Goal: Task Accomplishment & Management: Use online tool/utility

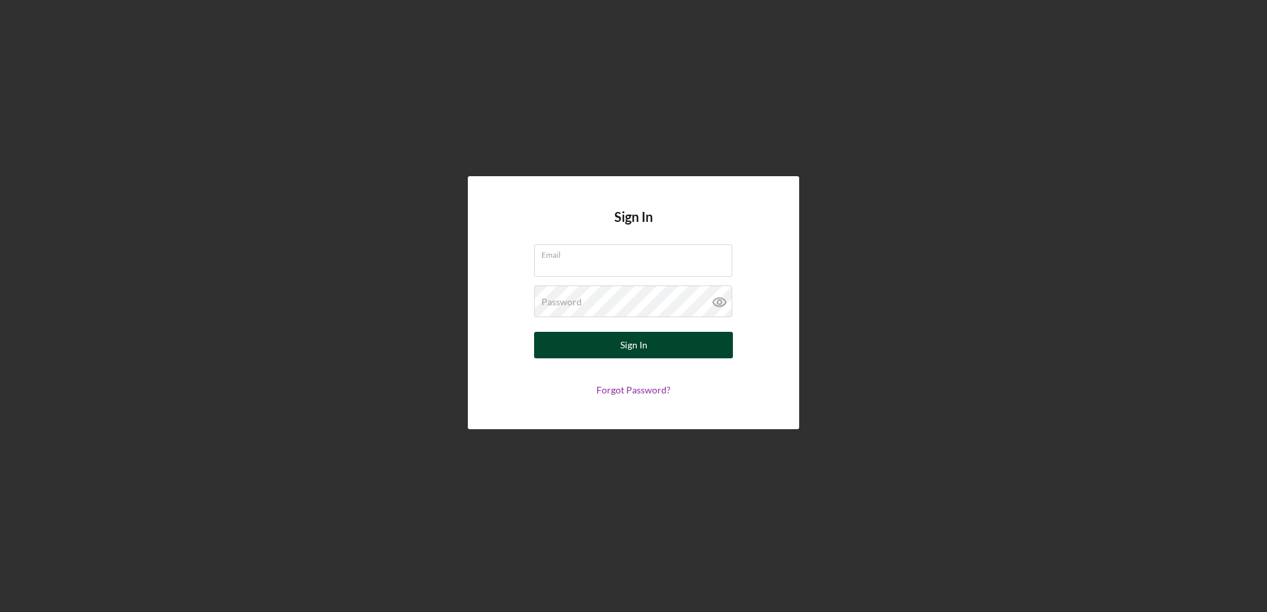
type input "[EMAIL_ADDRESS][DOMAIN_NAME]"
click at [612, 350] on button "Sign In" at bounding box center [633, 345] width 199 height 27
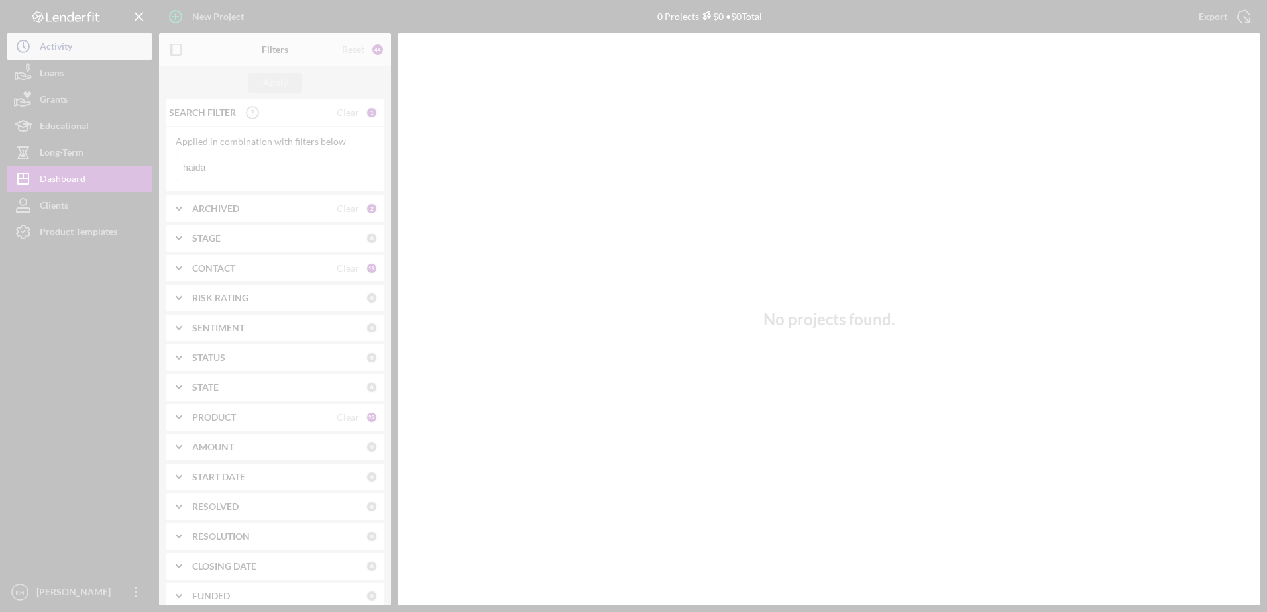
click at [70, 37] on div at bounding box center [633, 306] width 1267 height 612
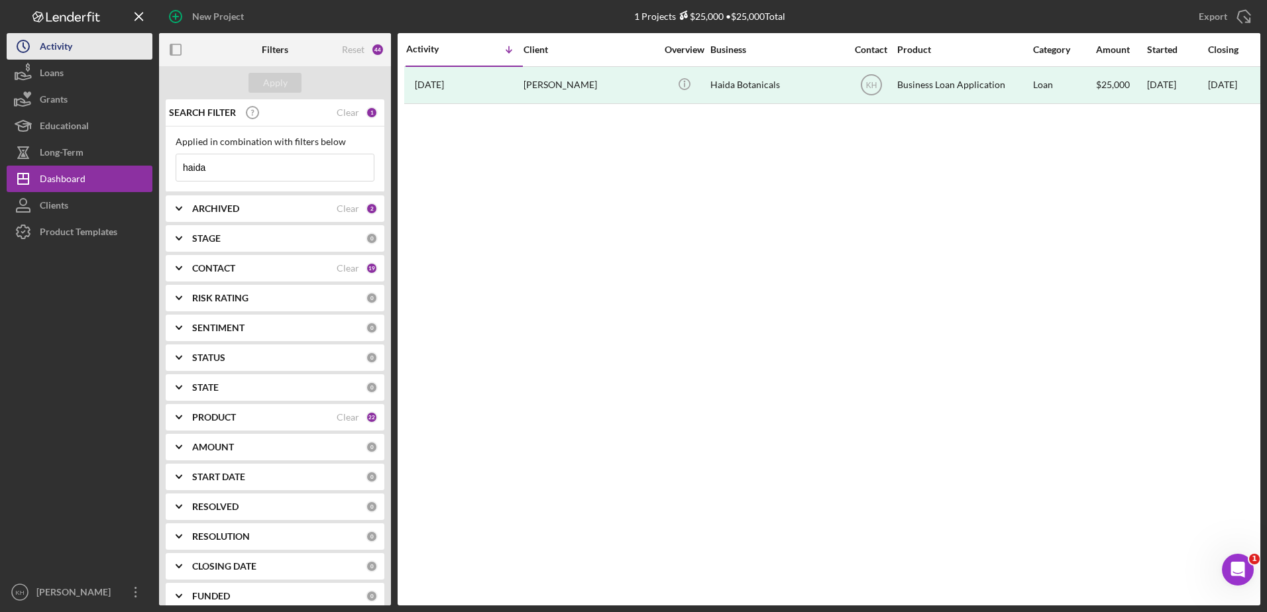
click at [68, 46] on div "Activity" at bounding box center [56, 48] width 32 height 30
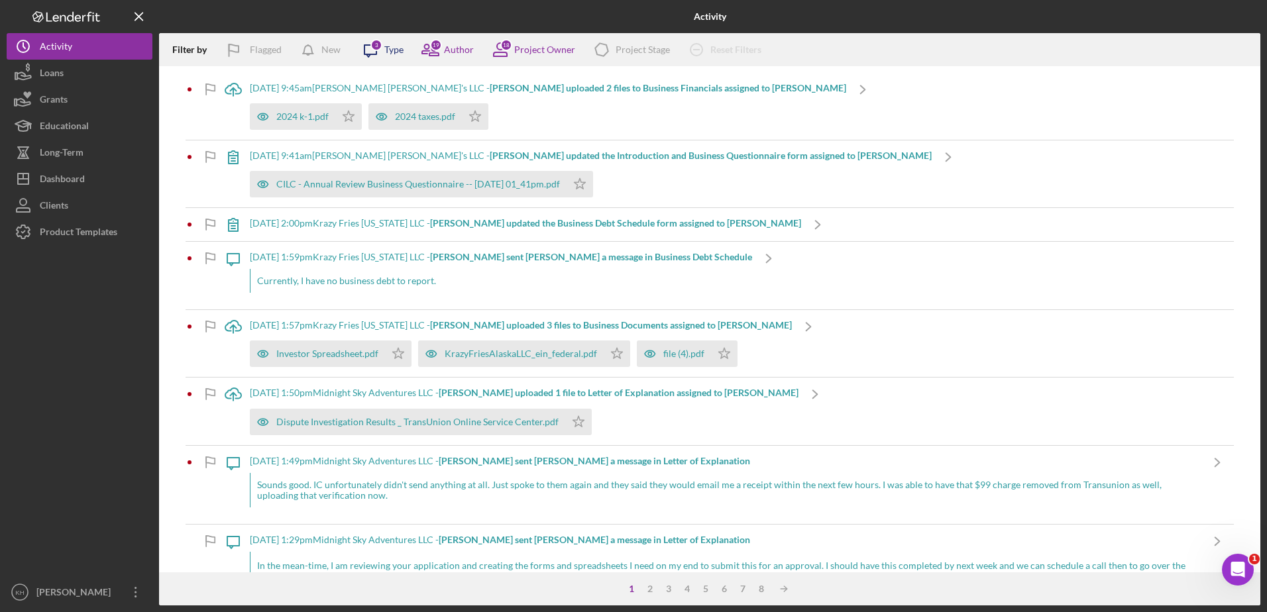
click at [369, 48] on icon "Icon/Message" at bounding box center [370, 49] width 33 height 33
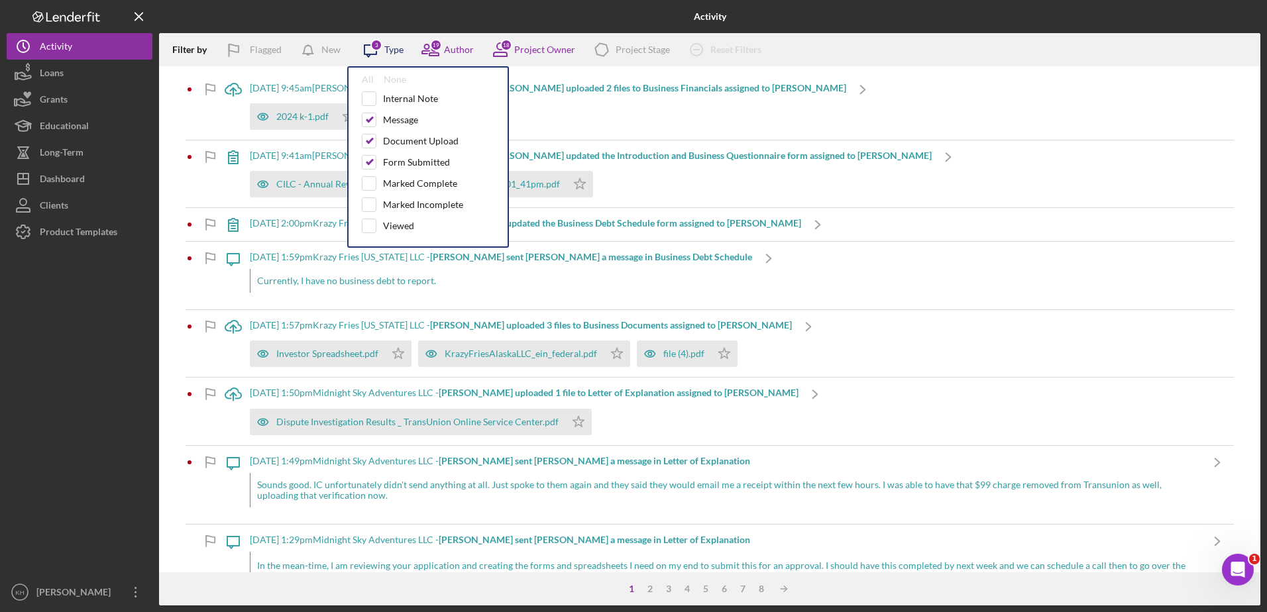
click at [369, 48] on icon "Icon/Message" at bounding box center [370, 49] width 33 height 33
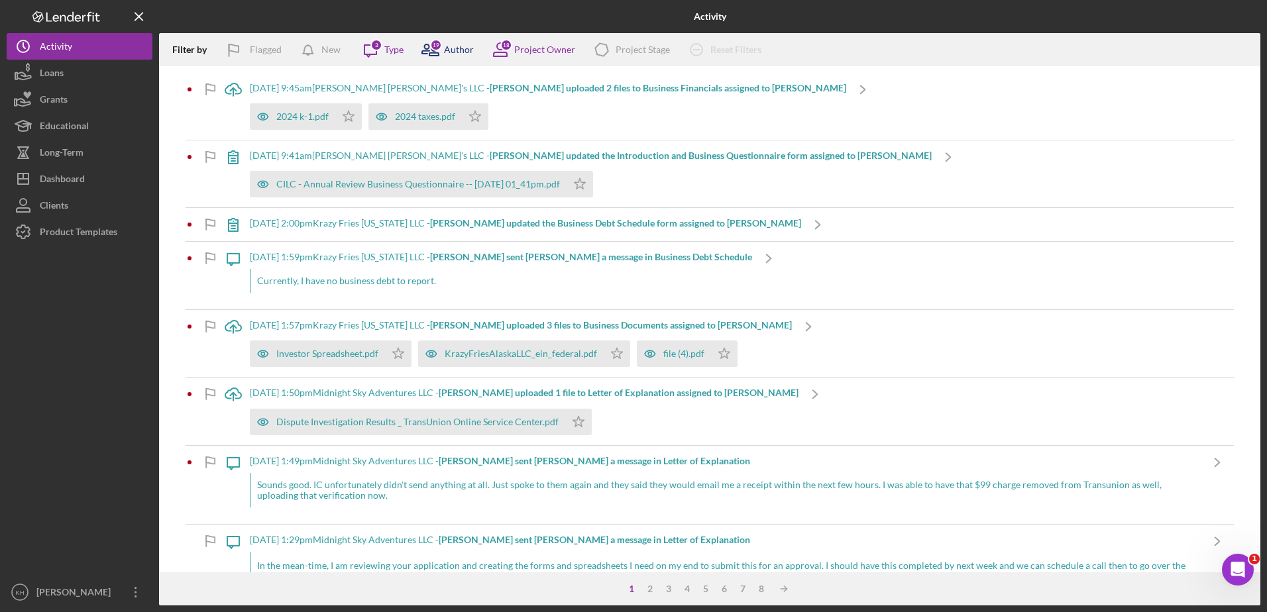
click at [425, 50] on icon at bounding box center [425, 48] width 7 height 9
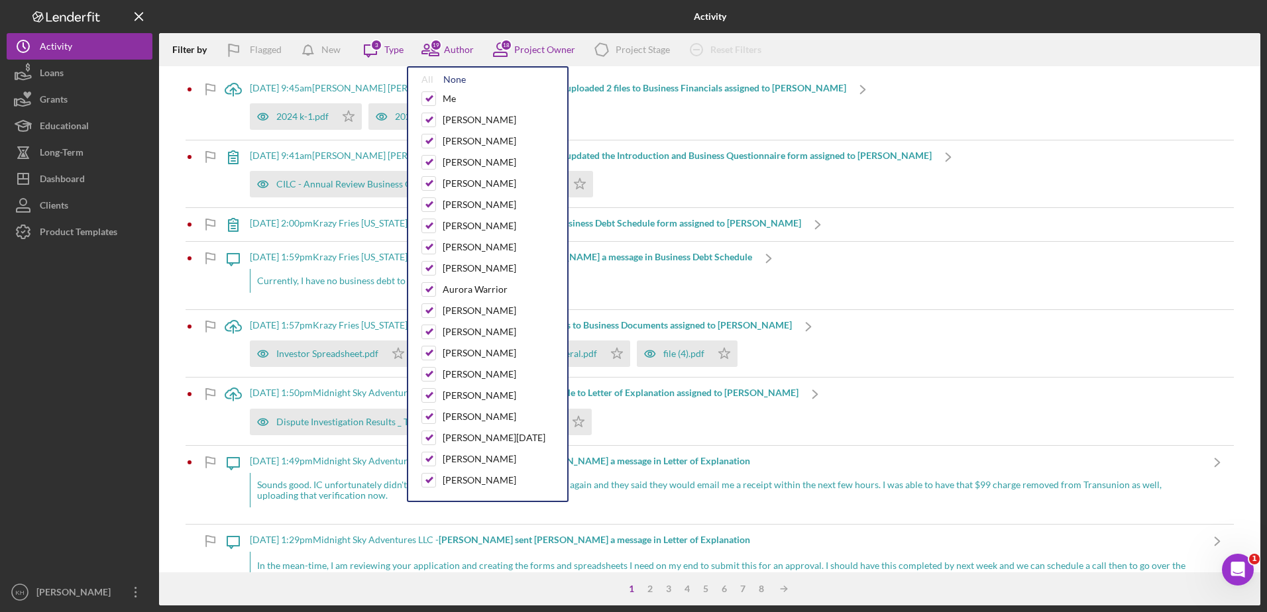
click at [455, 78] on div "None" at bounding box center [454, 79] width 23 height 11
checkbox input "false"
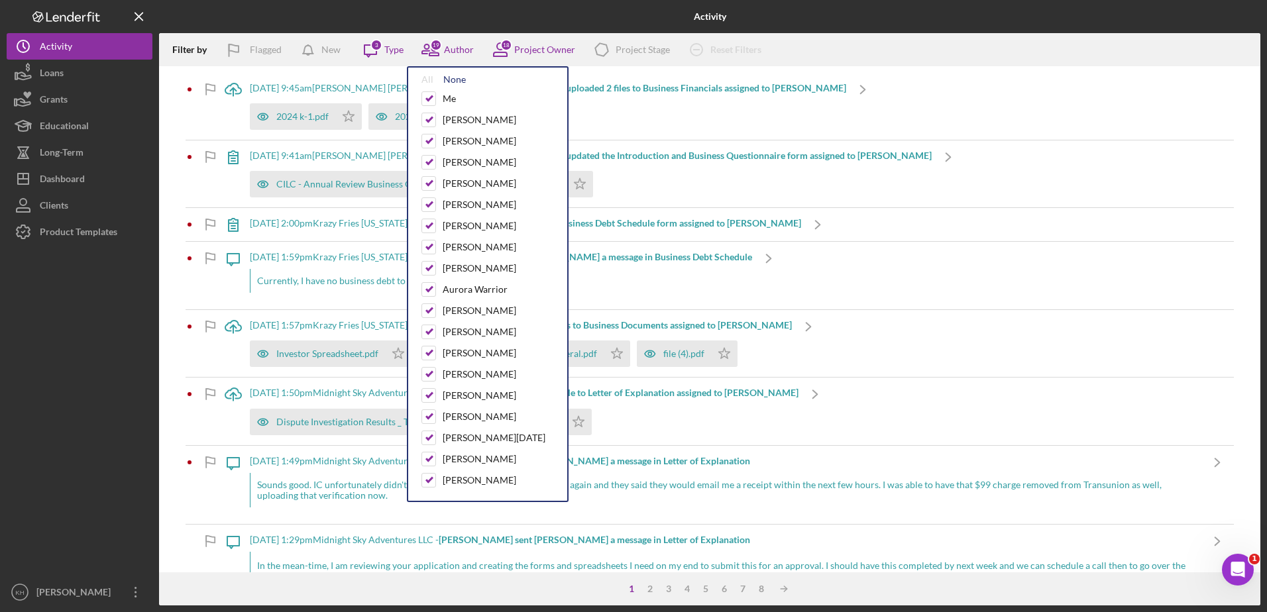
checkbox input "false"
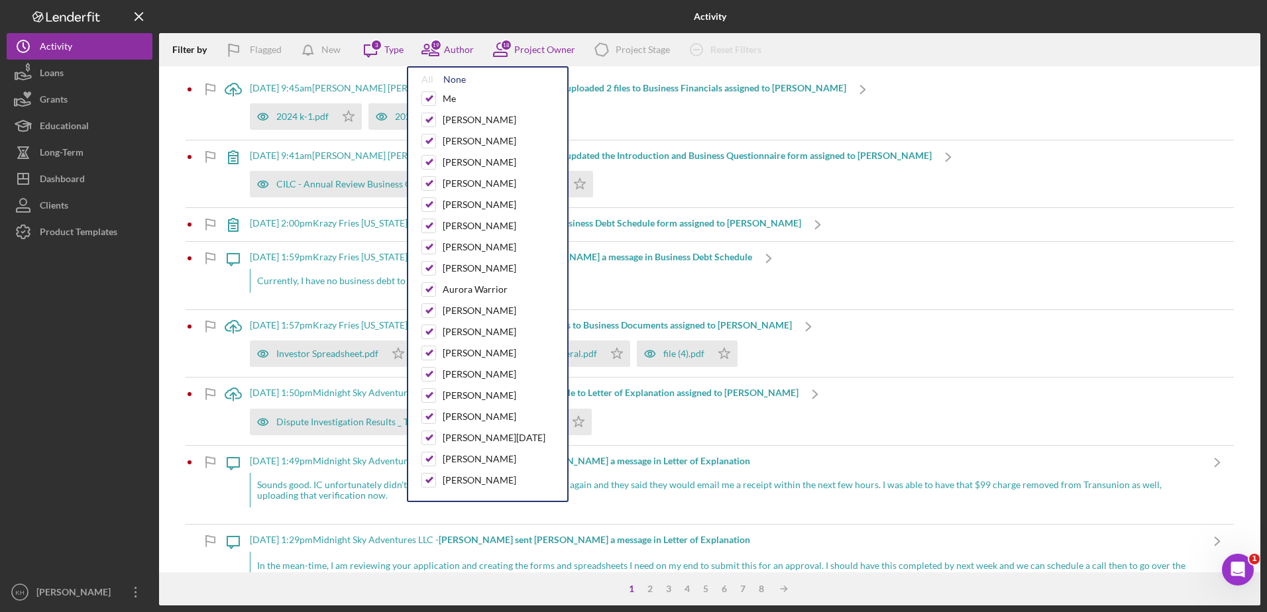
checkbox input "false"
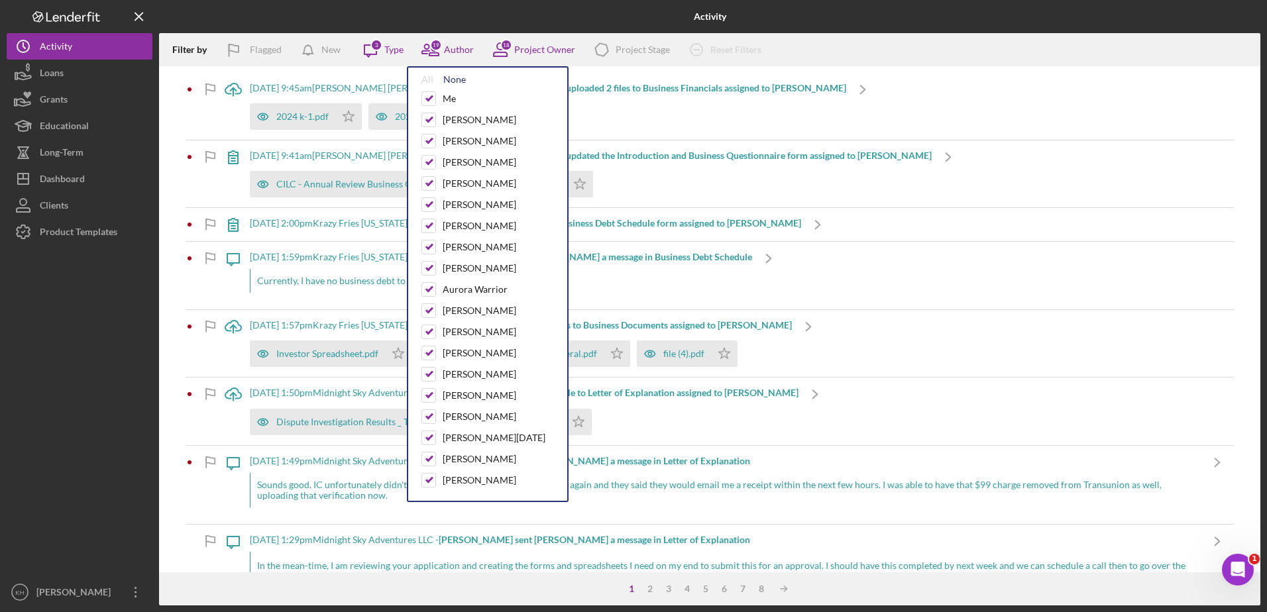
checkbox input "false"
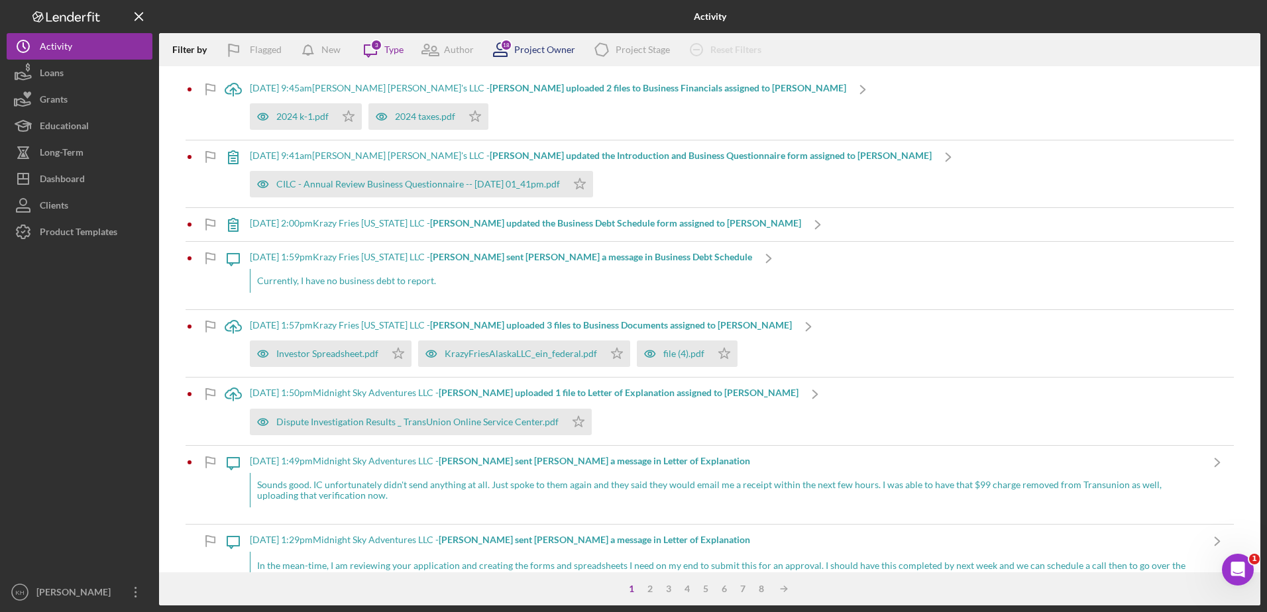
click at [503, 53] on icon at bounding box center [500, 49] width 33 height 33
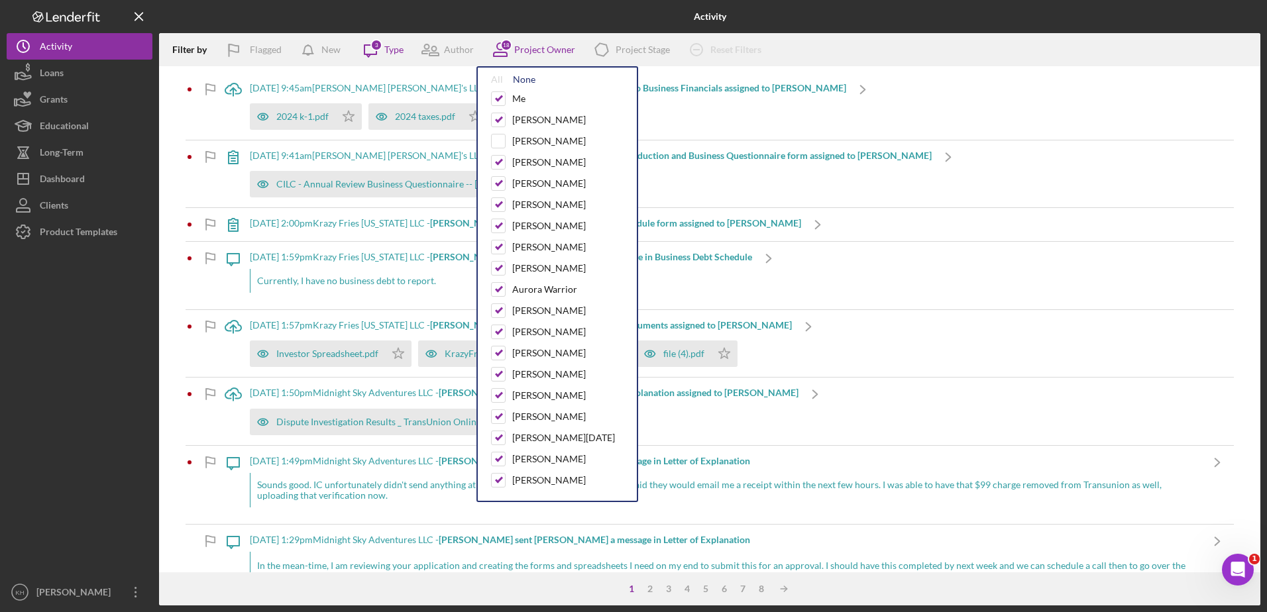
click at [522, 77] on div "None" at bounding box center [524, 79] width 23 height 11
checkbox input "false"
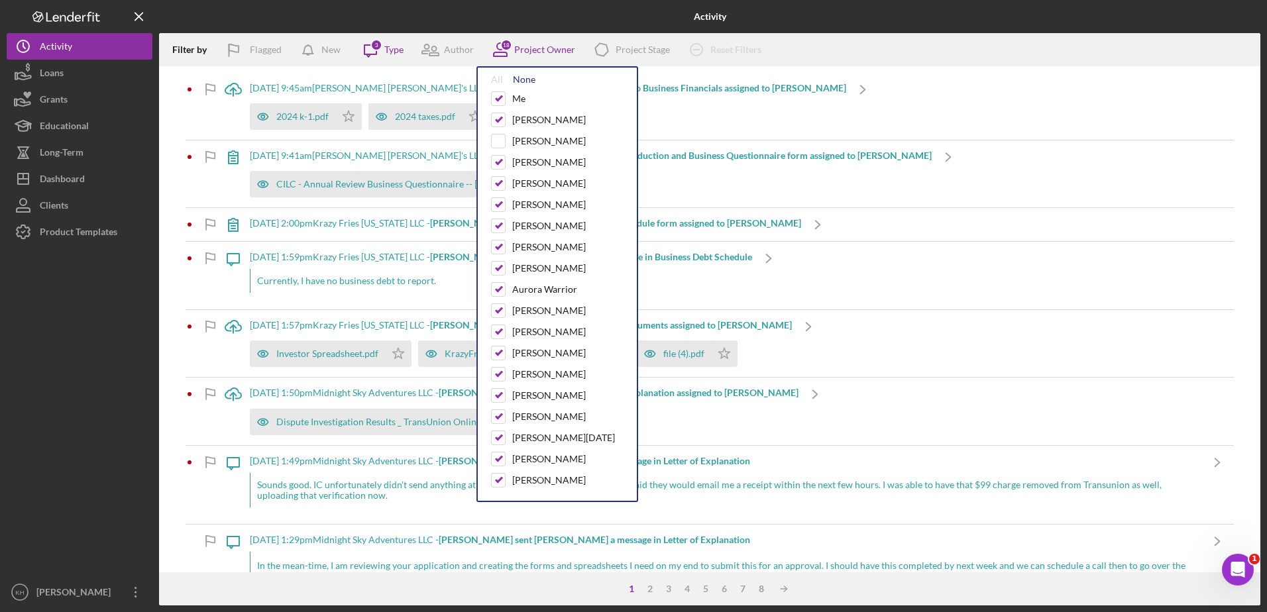
checkbox input "false"
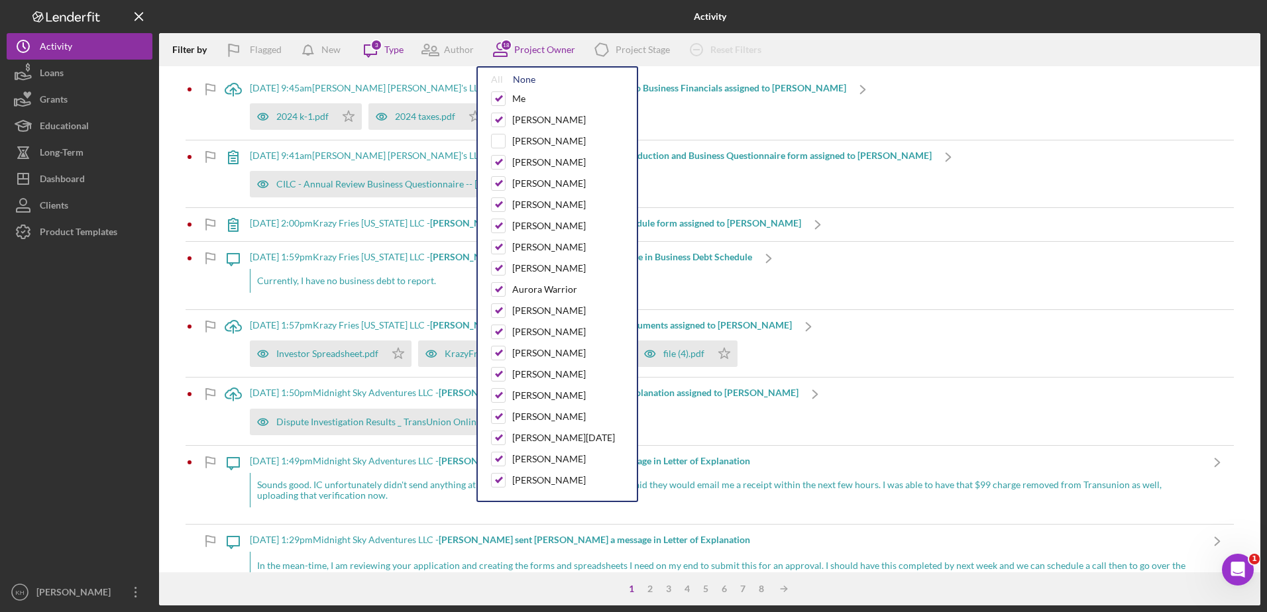
checkbox input "false"
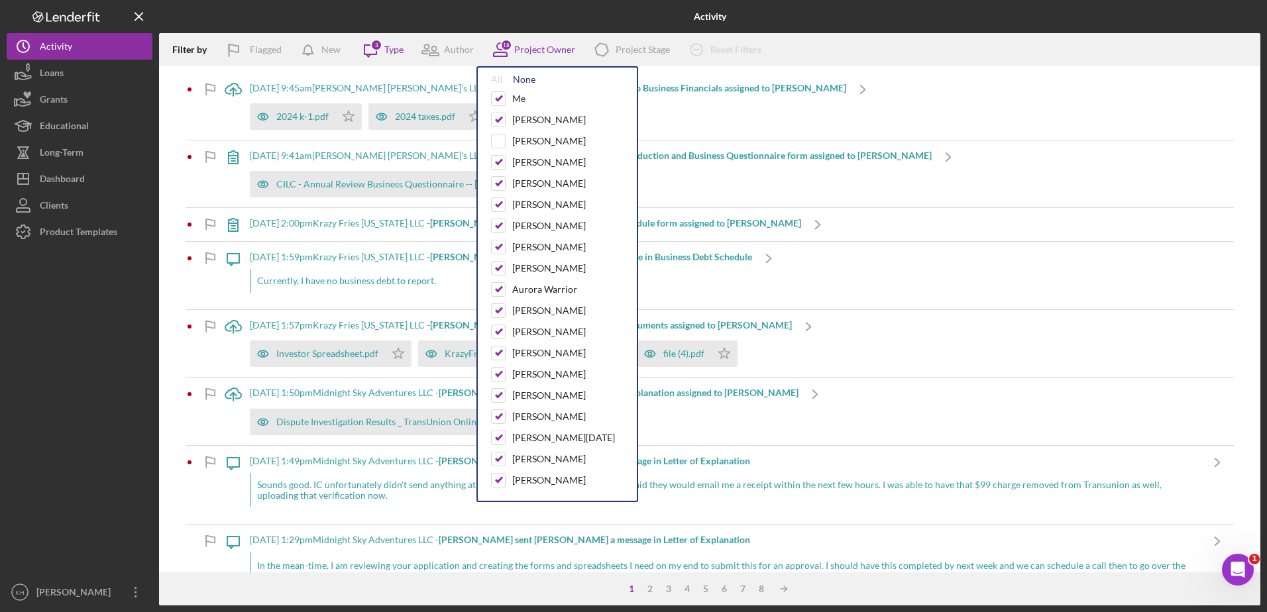
checkbox input "false"
click at [65, 66] on button "Loans" at bounding box center [80, 73] width 146 height 27
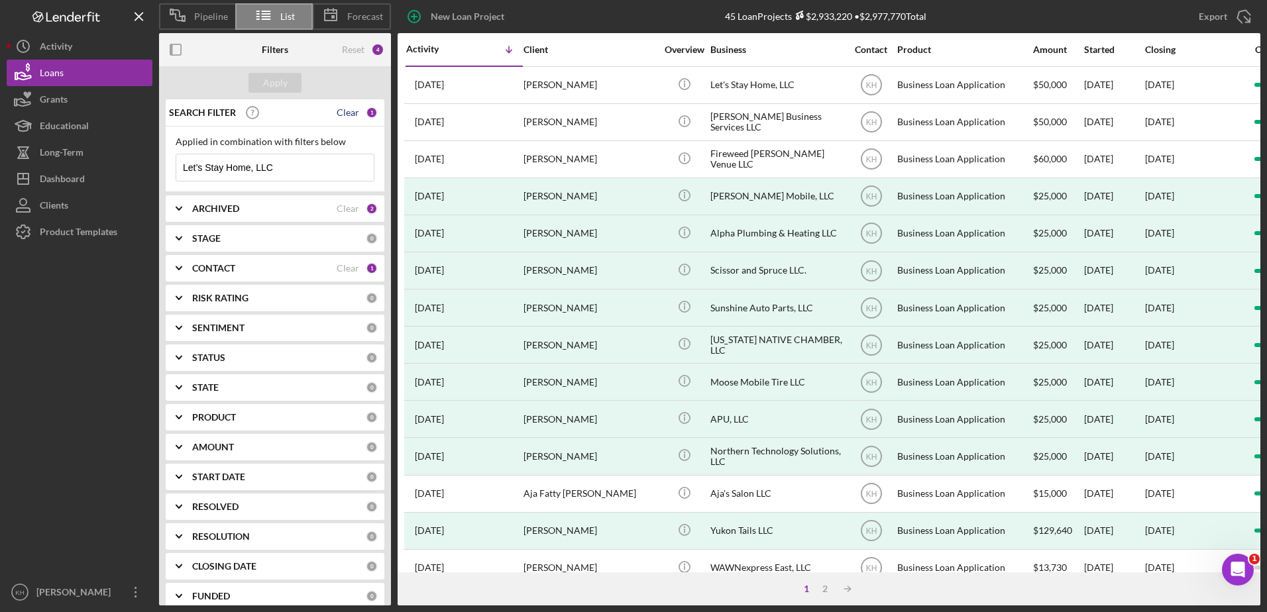
click at [347, 107] on div "Clear" at bounding box center [348, 112] width 23 height 11
click at [350, 213] on div "Clear" at bounding box center [348, 208] width 23 height 11
click at [351, 270] on div "Clear" at bounding box center [348, 268] width 23 height 11
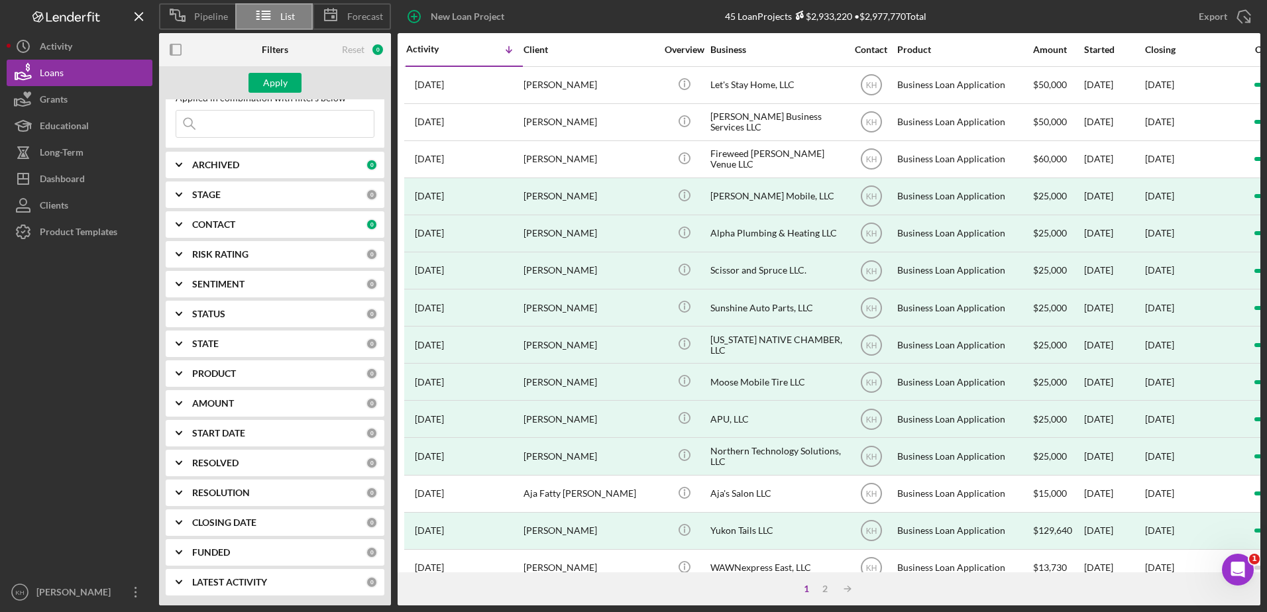
click at [237, 382] on div "PRODUCT 0" at bounding box center [285, 374] width 186 height 27
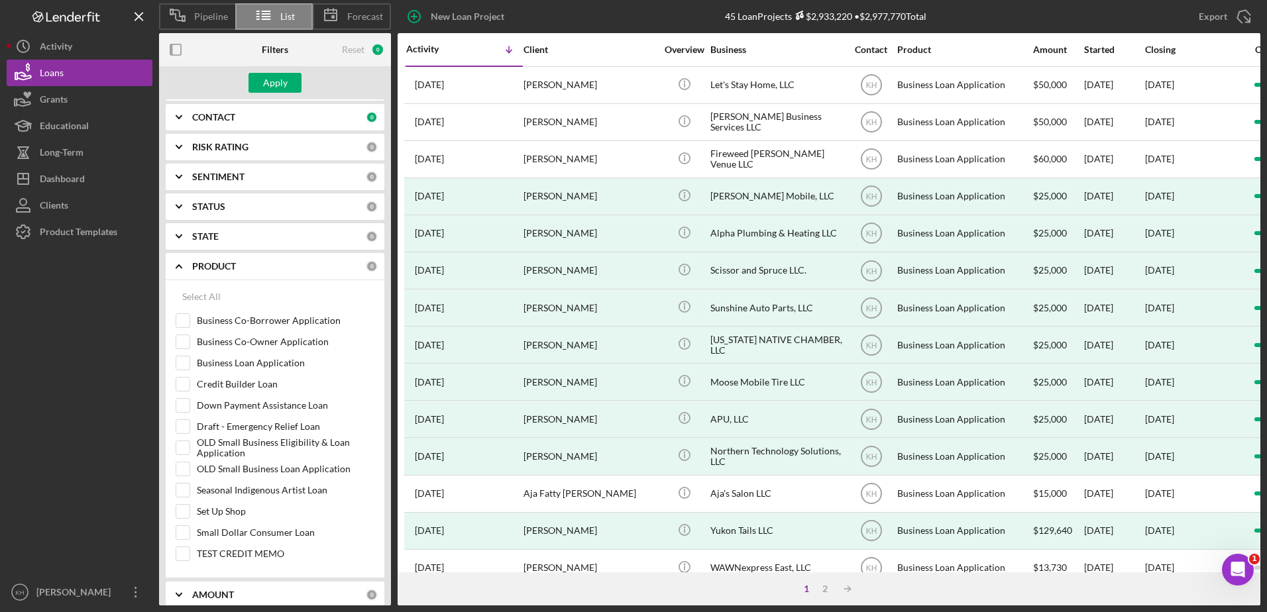
scroll to position [176, 0]
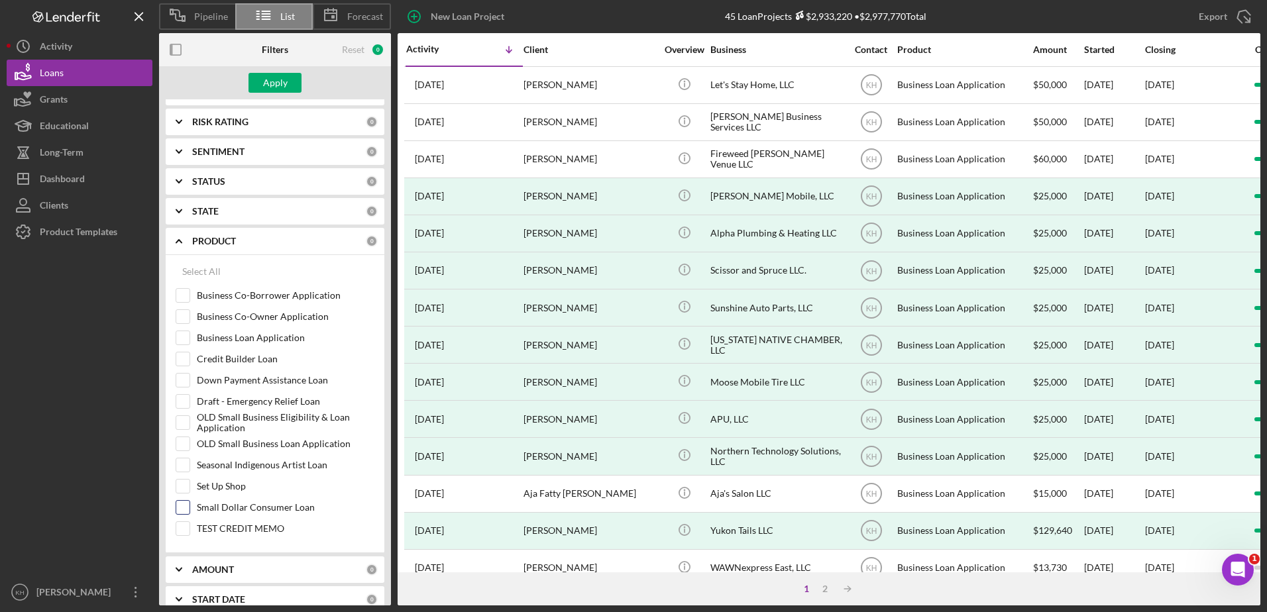
click at [266, 509] on label "Small Dollar Consumer Loan" at bounding box center [286, 507] width 178 height 13
click at [190, 509] on input "Small Dollar Consumer Loan" at bounding box center [182, 507] width 13 height 13
checkbox input "true"
click at [278, 84] on div "Apply" at bounding box center [275, 83] width 25 height 20
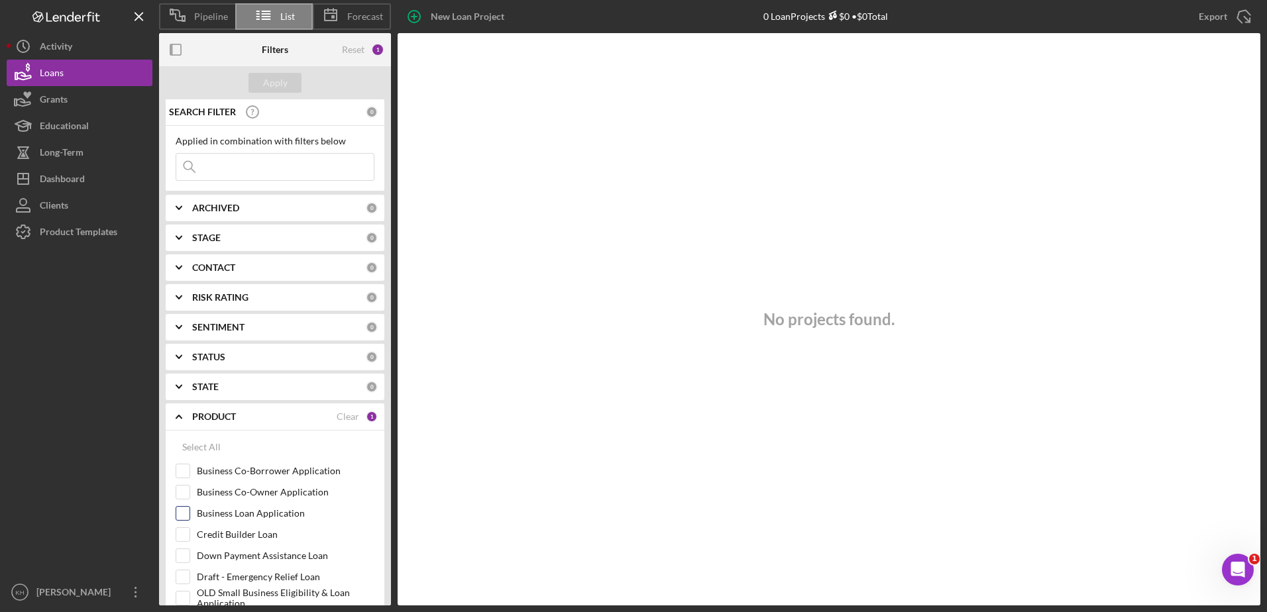
scroll to position [0, 0]
